Goal: Task Accomplishment & Management: Complete application form

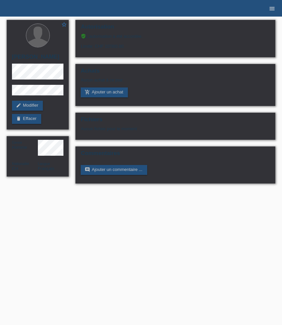
click at [275, 6] on link "menu" at bounding box center [271, 8] width 13 height 4
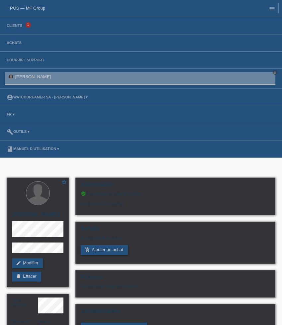
click at [25, 22] on li "Clients 1" at bounding box center [141, 25] width 282 height 17
click at [20, 23] on li "Clients 1" at bounding box center [141, 25] width 282 height 17
click at [20, 27] on link "Clients" at bounding box center [14, 26] width 22 height 4
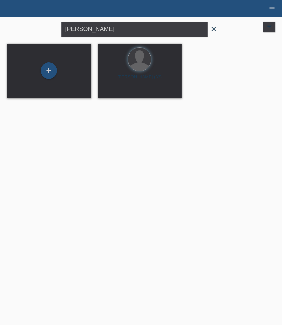
click at [215, 32] on icon "close" at bounding box center [213, 29] width 8 height 8
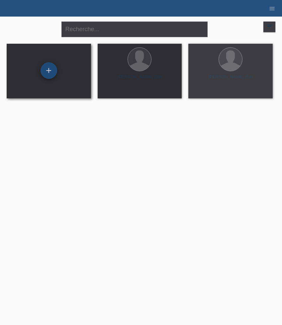
click at [51, 75] on div "+" at bounding box center [48, 70] width 17 height 17
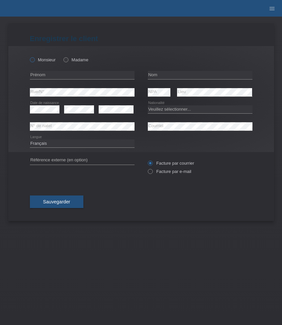
click at [46, 62] on label "Monsieur" at bounding box center [43, 59] width 26 height 5
click at [34, 62] on input "Monsieur" at bounding box center [32, 59] width 4 height 4
radio input "true"
click at [62, 73] on input "text" at bounding box center [82, 75] width 104 height 8
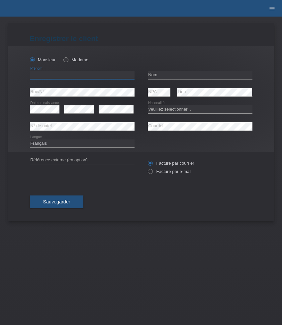
paste input "[PERSON_NAME]"
type input "[PERSON_NAME]"
click at [174, 72] on input "text" at bounding box center [200, 75] width 104 height 8
paste input "[PERSON_NAME]"
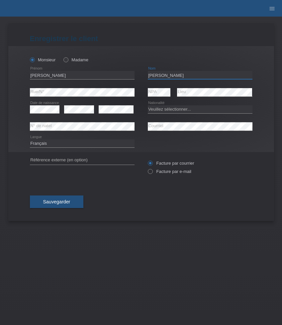
type input "[PERSON_NAME]"
click at [159, 110] on select "Veuillez sélectionner... Suisse Allemagne Autriche Liechtenstein ------------ A…" at bounding box center [200, 109] width 104 height 8
click at [179, 106] on select "Veuillez sélectionner... [GEOGRAPHIC_DATA] [GEOGRAPHIC_DATA] [GEOGRAPHIC_DATA] …" at bounding box center [200, 109] width 104 height 8
select select "ES"
click at [148, 105] on select "Veuillez sélectionner... [GEOGRAPHIC_DATA] [GEOGRAPHIC_DATA] [GEOGRAPHIC_DATA] …" at bounding box center [200, 109] width 104 height 8
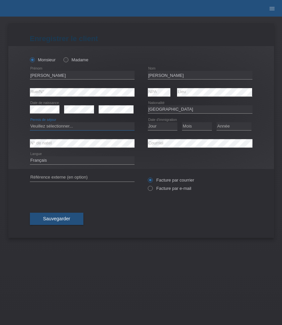
click at [102, 129] on select "Veuillez sélectionner... C B B - Statut de réfugié Autre" at bounding box center [82, 126] width 104 height 8
select select "C"
click at [30, 123] on select "Veuillez sélectionner... C B B - Statut de réfugié Autre" at bounding box center [82, 126] width 104 height 8
click at [161, 126] on select "Jour 01 02 03 04 05 06 07 08 09 10 11" at bounding box center [163, 126] width 30 height 8
select select "16"
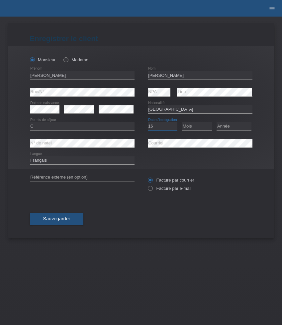
click at [148, 123] on select "Jour 01 02 03 04 05 06 07 08 09 10 11" at bounding box center [163, 126] width 30 height 8
click at [202, 127] on select "Mois 01 02 03 04 05 06 07 08 09 10 11" at bounding box center [197, 126] width 30 height 8
select select "08"
click at [182, 123] on select "Mois 01 02 03 04 05 06 07 08 09 10 11" at bounding box center [197, 126] width 30 height 8
click at [237, 125] on select "Année 2025 2024 2023 2022 2021 2020 2019 2018 2017 2016 2015 2014 2013 2012 201…" at bounding box center [233, 126] width 35 height 8
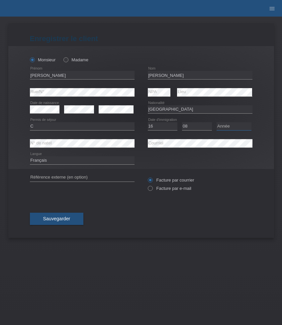
select select "2003"
click at [216, 123] on select "Année 2025 2024 2023 2022 2021 2020 2019 2018 2017 2016 2015 2014 2013 2012 201…" at bounding box center [233, 126] width 35 height 8
click at [169, 190] on label "Facture par e-mail" at bounding box center [169, 188] width 43 height 5
click at [152, 190] on input "Facture par e-mail" at bounding box center [150, 190] width 4 height 8
radio input "true"
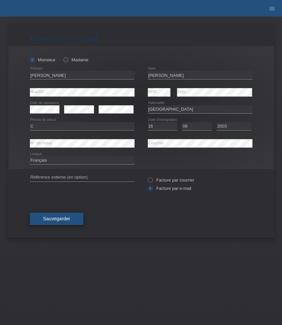
click at [66, 216] on button "Sauvegarder" at bounding box center [57, 219] width 54 height 13
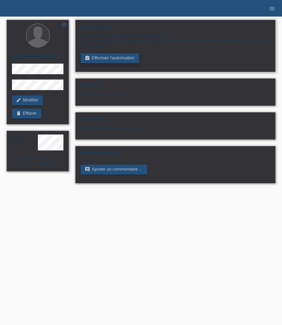
click at [120, 59] on link "assignment_turned_in Effectuer l’autorisation" at bounding box center [110, 58] width 58 height 10
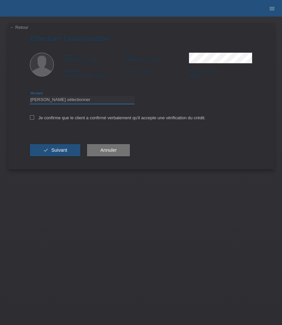
click at [91, 101] on select "Veuillez sélectionner CHF 1.00 - CHF 499.00 CHF 500.00 - CHF 1'999.00 CHF 2'000…" at bounding box center [82, 100] width 104 height 8
select select "3"
click at [30, 97] on select "Veuillez sélectionner CHF 1.00 - CHF 499.00 CHF 500.00 - CHF 1'999.00 CHF 2'000…" at bounding box center [82, 100] width 104 height 8
click at [68, 118] on label "Je confirme que le client a confirmé verbalement qu'il accepte une vérification…" at bounding box center [117, 117] width 175 height 5
click at [34, 118] on input "Je confirme que le client a confirmé verbalement qu'il accepte une vérification…" at bounding box center [32, 117] width 4 height 4
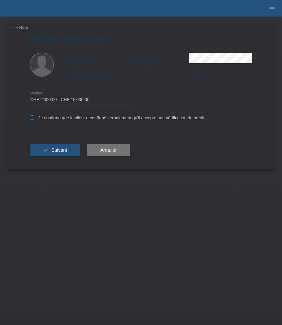
checkbox input "true"
click at [61, 146] on button "check Suivant" at bounding box center [55, 150] width 51 height 13
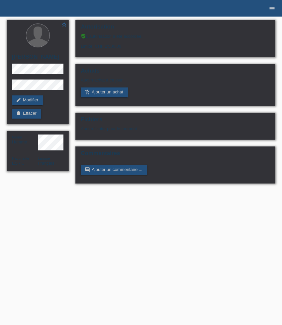
click at [270, 7] on icon "menu" at bounding box center [271, 8] width 7 height 7
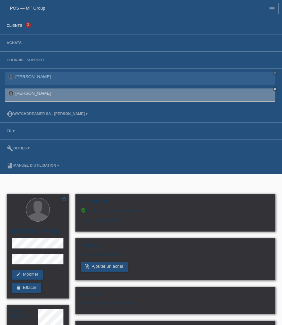
click at [5, 26] on link "Clients" at bounding box center [14, 26] width 22 height 4
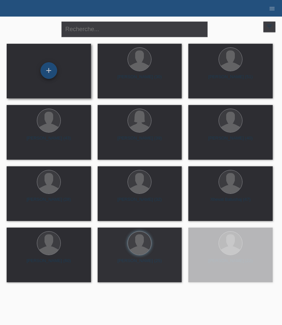
click at [46, 74] on div "+" at bounding box center [48, 70] width 17 height 17
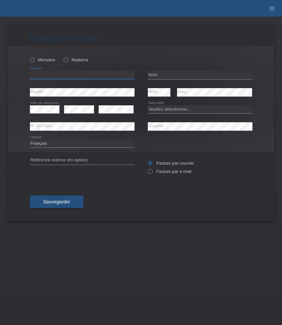
click at [72, 79] on input "text" at bounding box center [82, 75] width 104 height 8
paste input "Gülsüm"
type input "Gülsüm"
click at [62, 56] on icon at bounding box center [62, 56] width 0 height 0
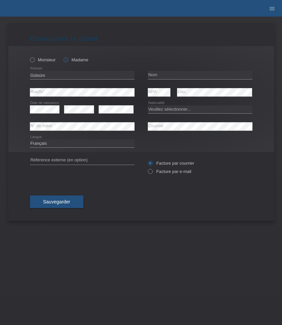
click at [68, 59] on input "Madame" at bounding box center [65, 59] width 4 height 4
radio input "true"
click at [155, 74] on input "text" at bounding box center [200, 75] width 104 height 8
paste input "Kömeci"
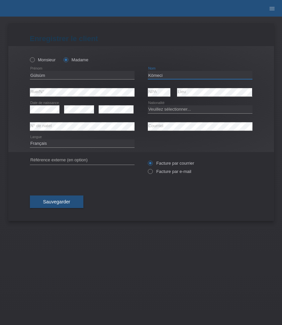
type input "Kömeci"
click at [46, 113] on icon at bounding box center [45, 113] width 30 height 0
click at [51, 113] on icon at bounding box center [45, 113] width 30 height 0
click at [178, 110] on select "Veuillez sélectionner... Suisse Allemagne Autriche Liechtenstein ------------ A…" at bounding box center [200, 109] width 104 height 8
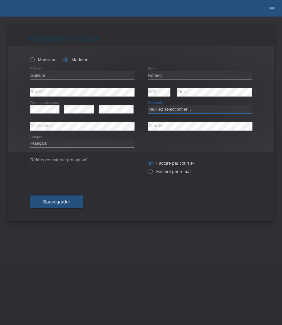
click at [178, 110] on select "Veuillez sélectionner... Suisse Allemagne Autriche Liechtenstein ------------ A…" at bounding box center [200, 109] width 104 height 8
select select "TR"
click at [148, 105] on select "Veuillez sélectionner... Suisse Allemagne Autriche Liechtenstein ------------ A…" at bounding box center [200, 109] width 104 height 8
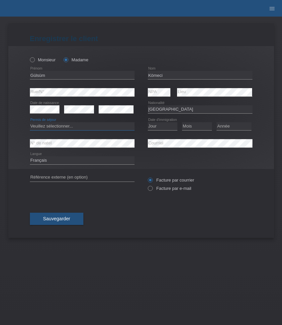
click at [77, 127] on select "Veuillez sélectionner... C B B - Statut de réfugié Autre" at bounding box center [82, 126] width 104 height 8
select select "B"
click at [30, 123] on select "Veuillez sélectionner... C B B - Statut de réfugié Autre" at bounding box center [82, 126] width 104 height 8
click at [157, 127] on select "Jour 01 02 03 04 05 06 07 08 09 10 11" at bounding box center [163, 126] width 30 height 8
select select "23"
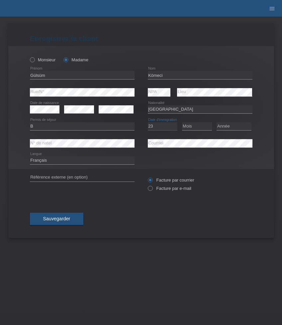
click at [148, 123] on select "Jour 01 02 03 04 05 06 07 08 09 10 11" at bounding box center [163, 126] width 30 height 8
click at [202, 128] on select "Mois 01 02 03 04 05 06 07 08 09 10 11" at bounding box center [197, 126] width 30 height 8
select select "11"
click at [182, 123] on select "Mois 01 02 03 04 05 06 07 08 09 10 11" at bounding box center [197, 126] width 30 height 8
click at [236, 127] on select "Année 2025 2024 2023 2022 2021 2020 2019 2018 2017 2016 2015 2014 2013 2012 201…" at bounding box center [233, 126] width 35 height 8
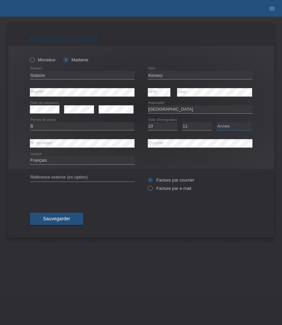
select select "2011"
click at [216, 123] on select "Année 2025 2024 2023 2022 2021 2020 2019 2018 2017 2016 2015 2014 2013 2012 201…" at bounding box center [233, 126] width 35 height 8
click at [77, 160] on select "Deutsch Français Italiano English" at bounding box center [82, 161] width 104 height 8
select select "de"
click at [30, 157] on select "Deutsch Français Italiano English" at bounding box center [82, 161] width 104 height 8
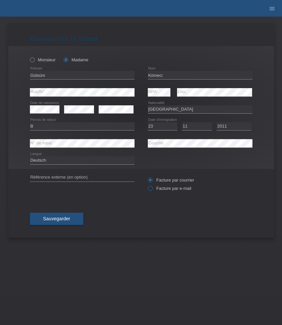
click at [158, 189] on label "Facture par e-mail" at bounding box center [169, 188] width 43 height 5
click at [152, 189] on input "Facture par e-mail" at bounding box center [150, 190] width 4 height 8
radio input "true"
click at [45, 220] on span "Sauvegarder" at bounding box center [56, 218] width 27 height 5
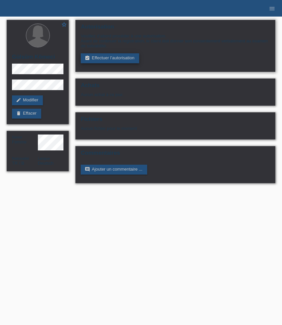
click at [113, 60] on link "assignment_turned_in Effectuer l’autorisation" at bounding box center [110, 58] width 58 height 10
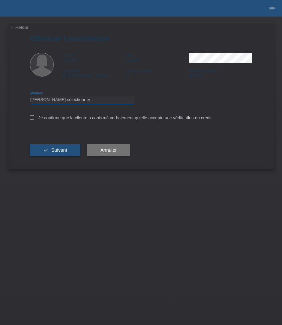
click at [102, 99] on select "Veuillez sélectionner CHF 1.00 - CHF 499.00 CHF 500.00 - CHF 1'999.00 CHF 2'000…" at bounding box center [82, 100] width 104 height 8
select select "3"
click at [30, 97] on select "Veuillez sélectionner CHF 1.00 - CHF 499.00 CHF 500.00 - CHF 1'999.00 CHF 2'000…" at bounding box center [82, 100] width 104 height 8
click at [54, 157] on button "check Suivant" at bounding box center [55, 150] width 51 height 13
click at [51, 120] on label "Je confirme que la cliente a confirmé verbalement qu'elle accepte une vérificat…" at bounding box center [121, 117] width 183 height 5
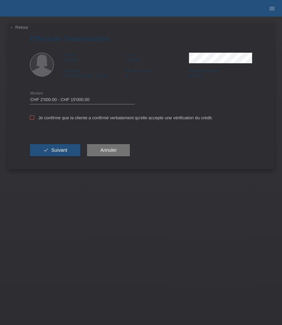
click at [34, 120] on input "Je confirme que la cliente a confirmé verbalement qu'elle accepte une vérificat…" at bounding box center [32, 117] width 4 height 4
checkbox input "true"
click at [51, 147] on button "check Suivant" at bounding box center [55, 150] width 51 height 13
